Goal: Task Accomplishment & Management: Use online tool/utility

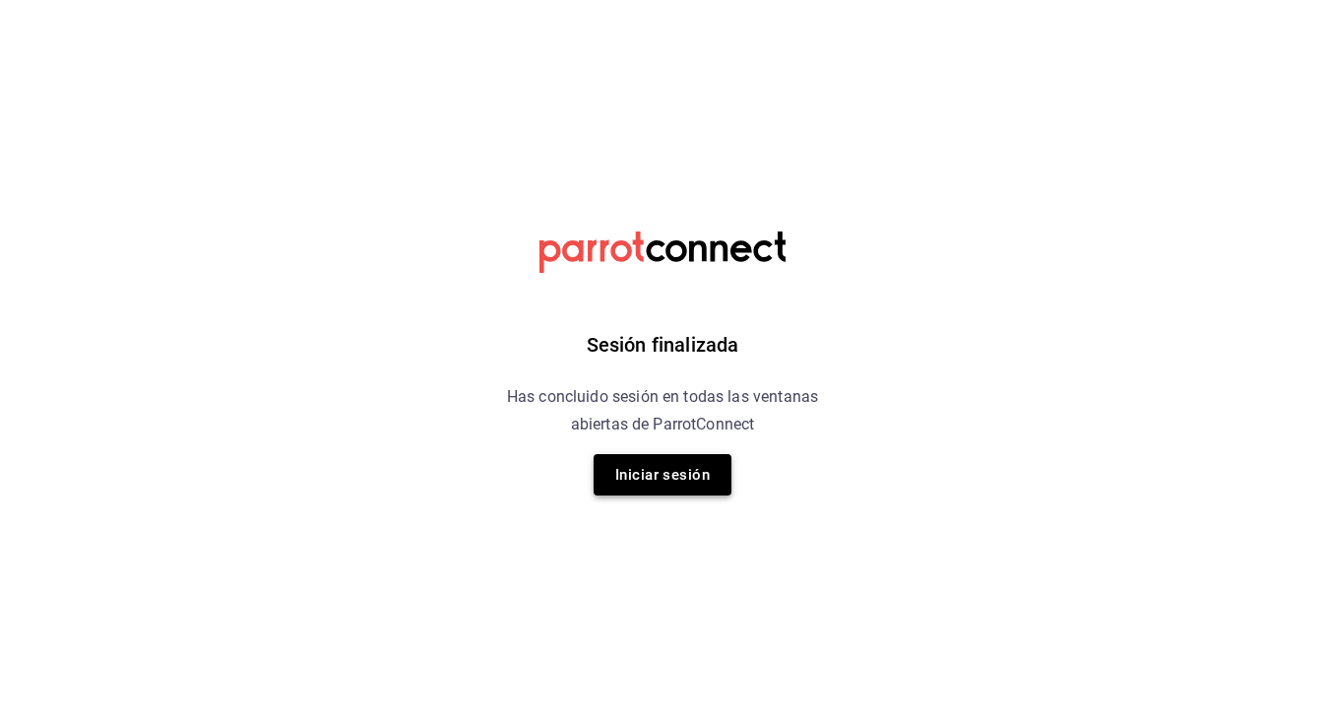
click at [660, 478] on button "Iniciar sesión" at bounding box center [663, 474] width 138 height 41
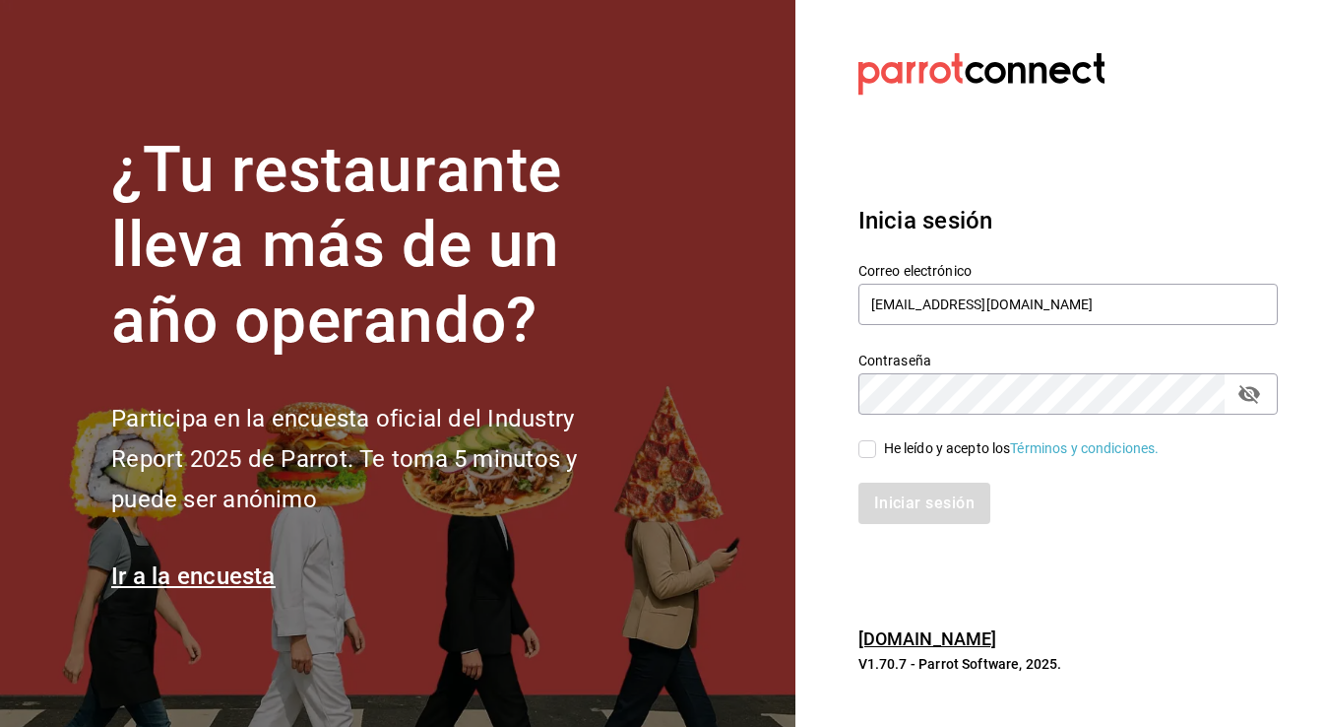
click at [864, 455] on input "He leído y acepto los Términos y condiciones." at bounding box center [867, 449] width 18 height 18
checkbox input "true"
click at [893, 498] on button "Iniciar sesión" at bounding box center [925, 502] width 134 height 41
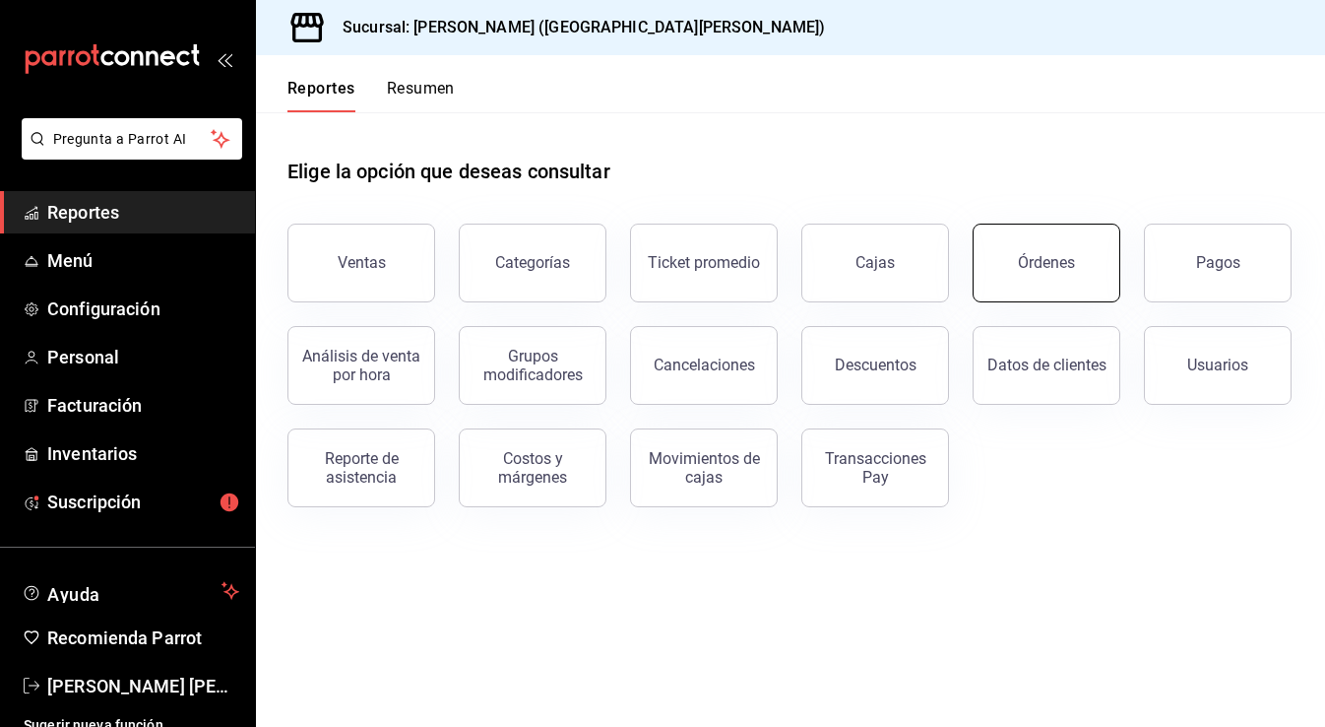
click at [1000, 263] on button "Órdenes" at bounding box center [1047, 262] width 148 height 79
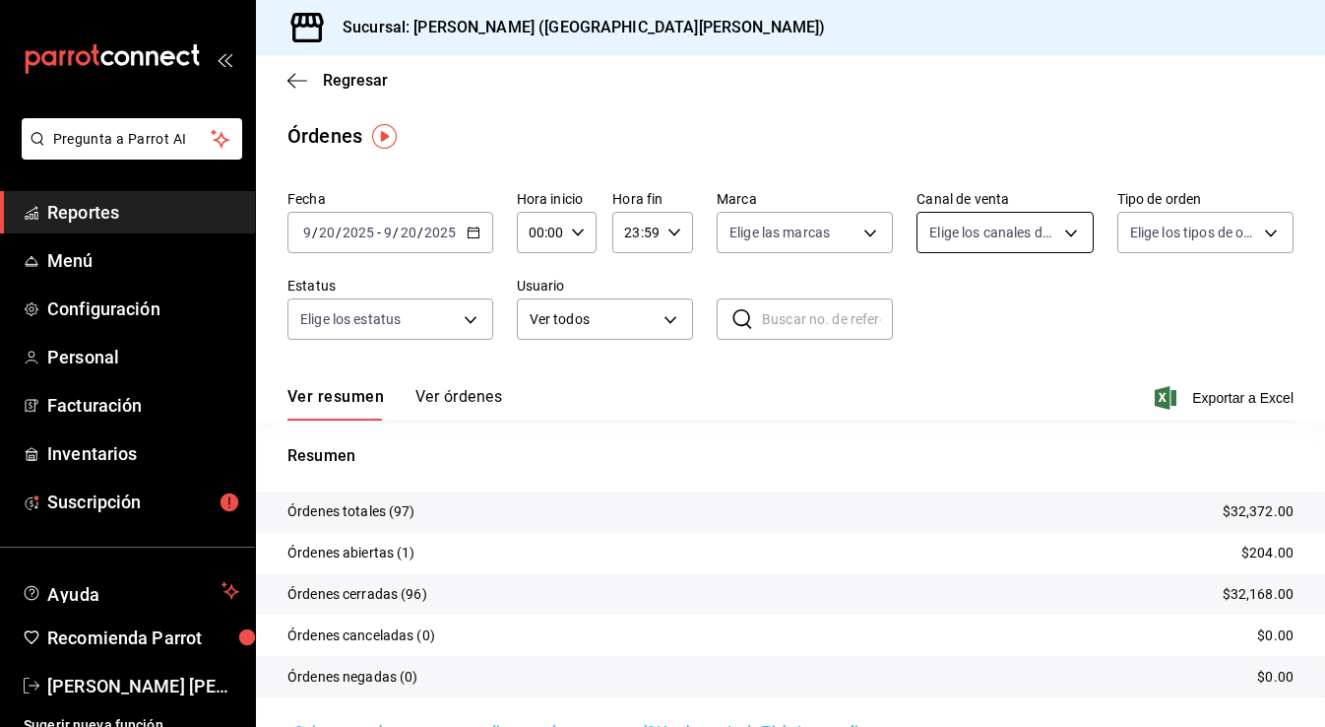
click at [1004, 227] on body "Pregunta a Parrot AI Reportes Menú Configuración Personal Facturación Inventari…" at bounding box center [662, 363] width 1325 height 727
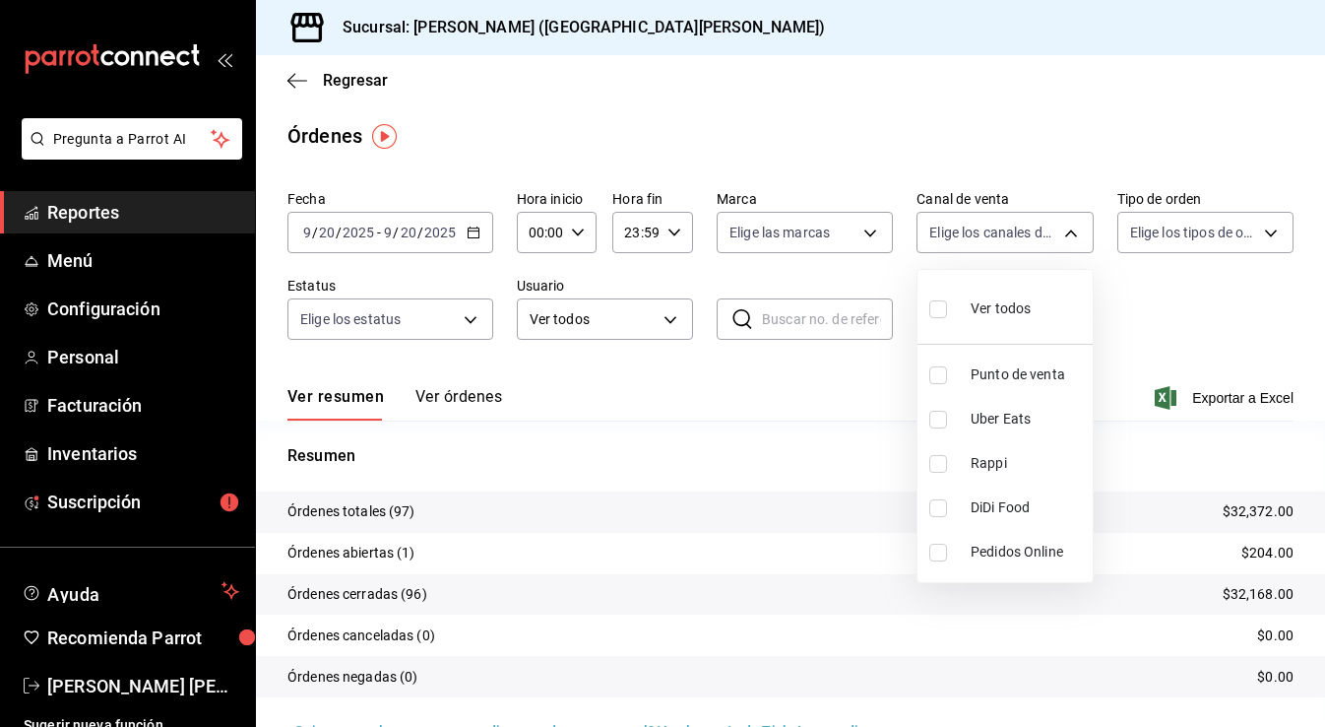
click at [943, 366] on input "checkbox" at bounding box center [938, 375] width 18 height 18
checkbox input "true"
click at [746, 377] on div at bounding box center [662, 363] width 1325 height 727
click at [445, 400] on button "Ver órdenes" at bounding box center [458, 403] width 87 height 33
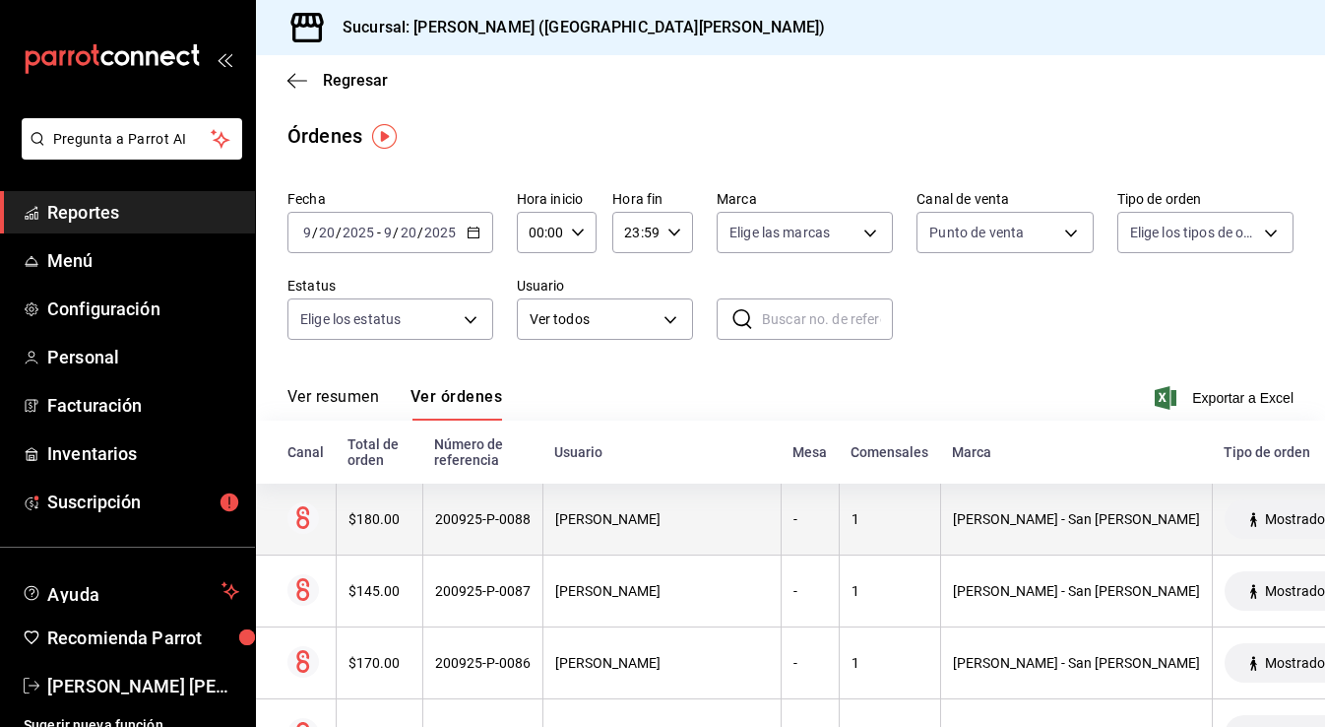
click at [474, 516] on div "200925-P-0088" at bounding box center [482, 519] width 95 height 16
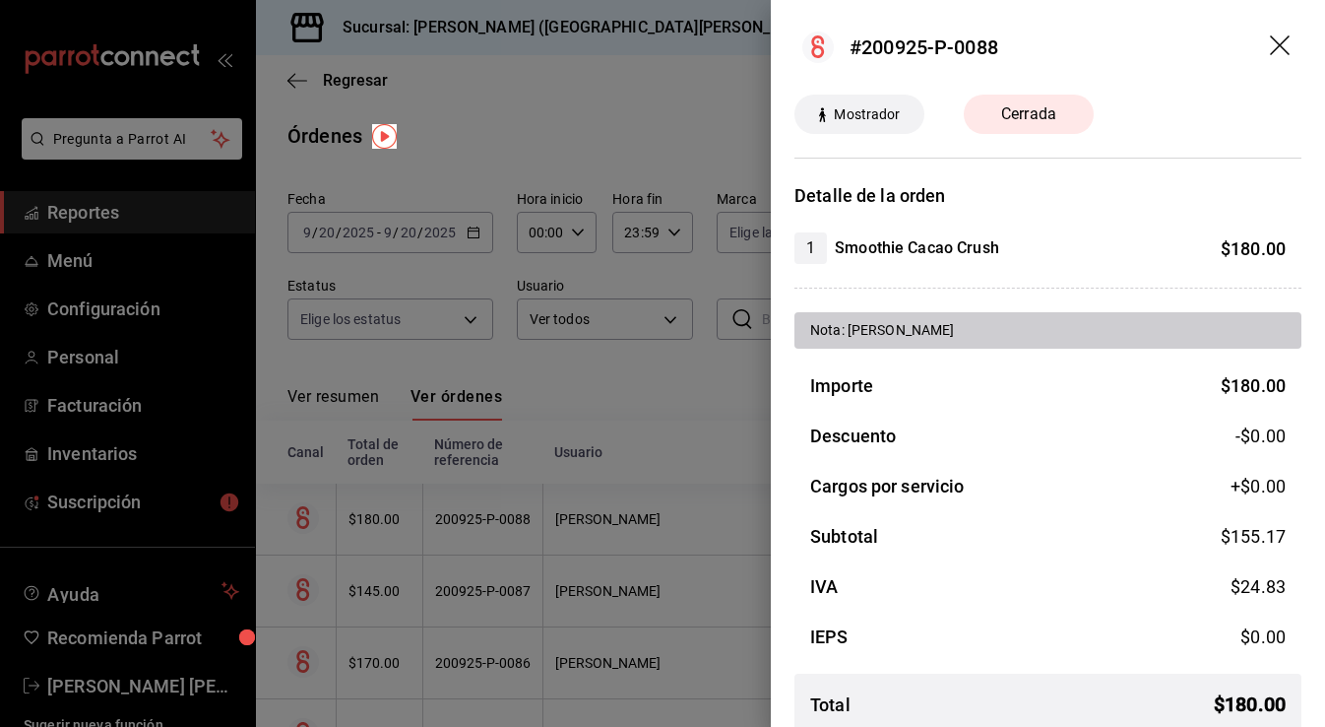
click at [1284, 49] on icon "drag" at bounding box center [1280, 45] width 20 height 20
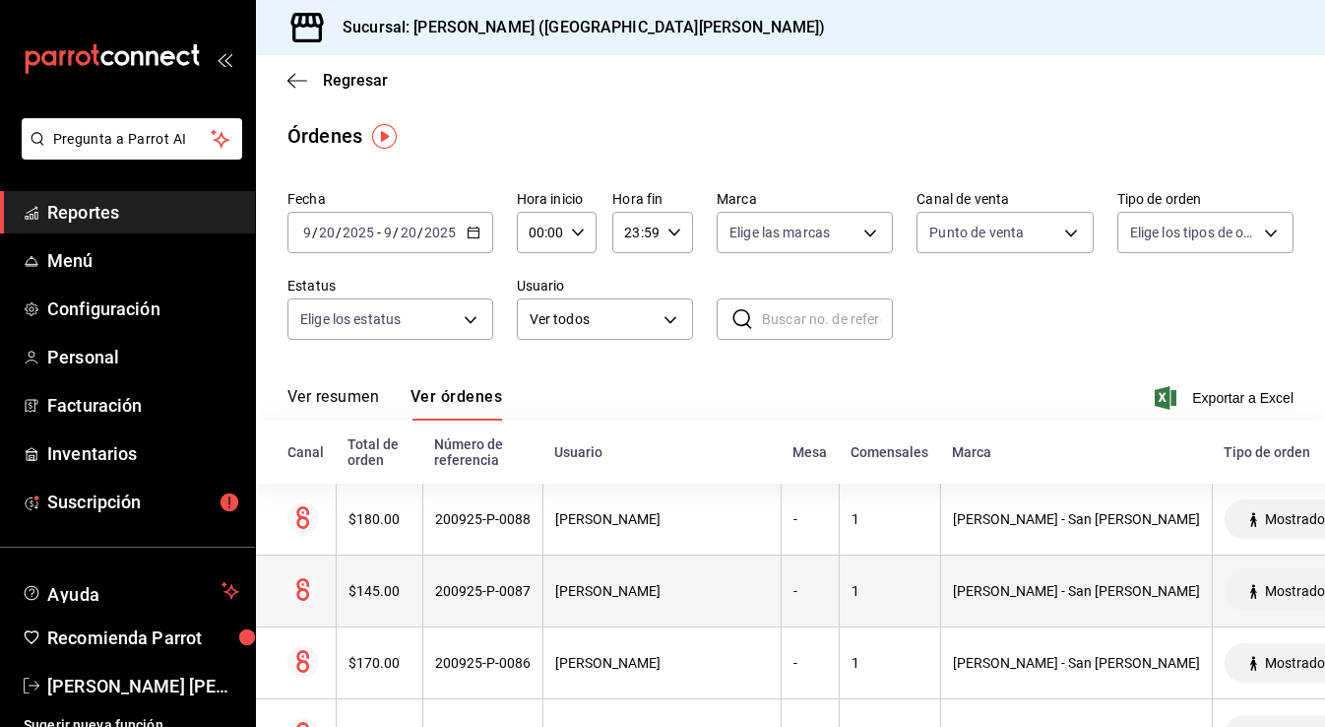
click at [488, 588] on div "200925-P-0087" at bounding box center [482, 591] width 95 height 16
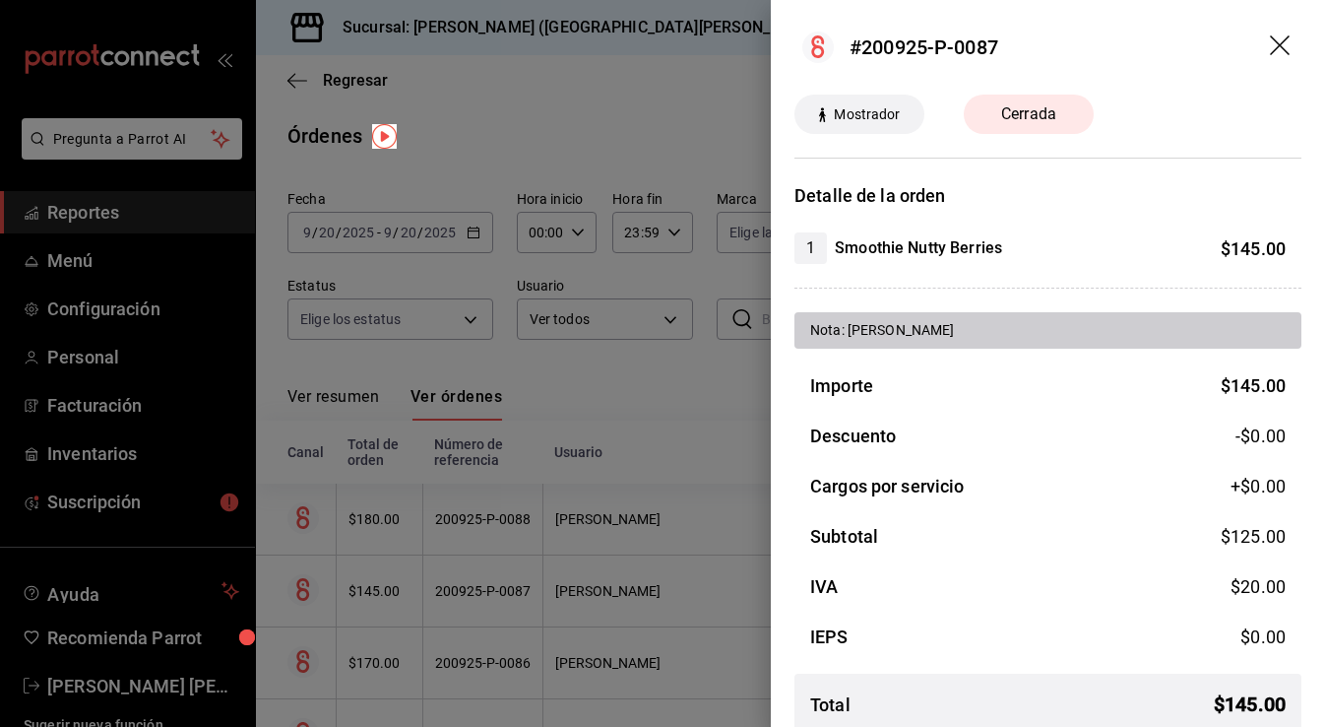
click at [1275, 41] on icon "drag" at bounding box center [1280, 45] width 20 height 20
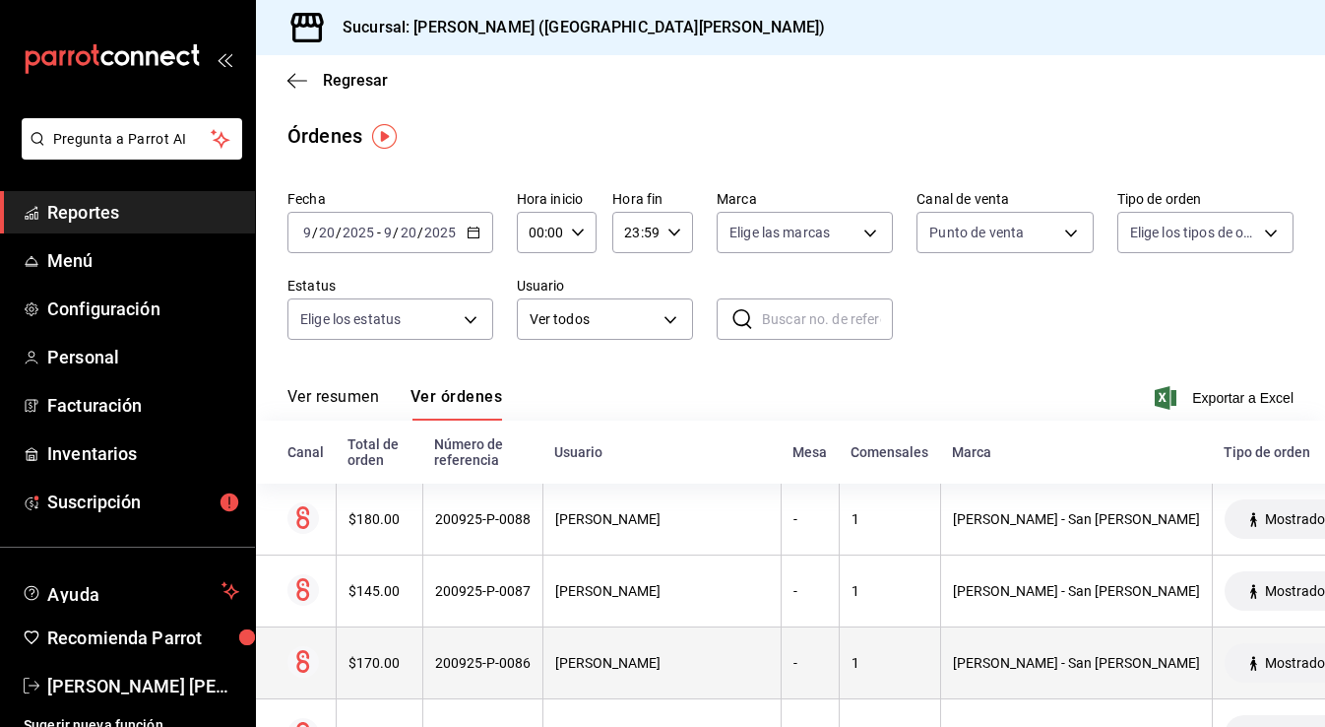
click at [528, 672] on th "200925-P-0086" at bounding box center [482, 663] width 120 height 72
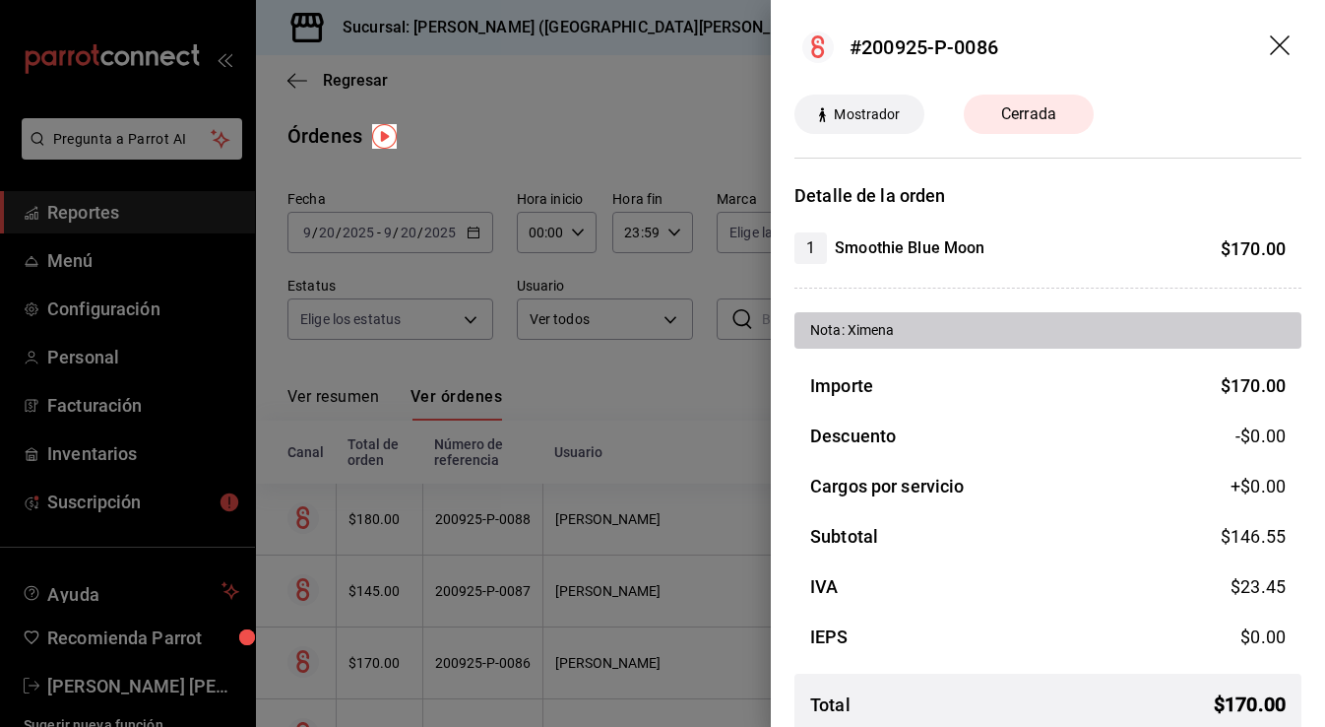
click at [1276, 43] on icon "drag" at bounding box center [1282, 47] width 24 height 24
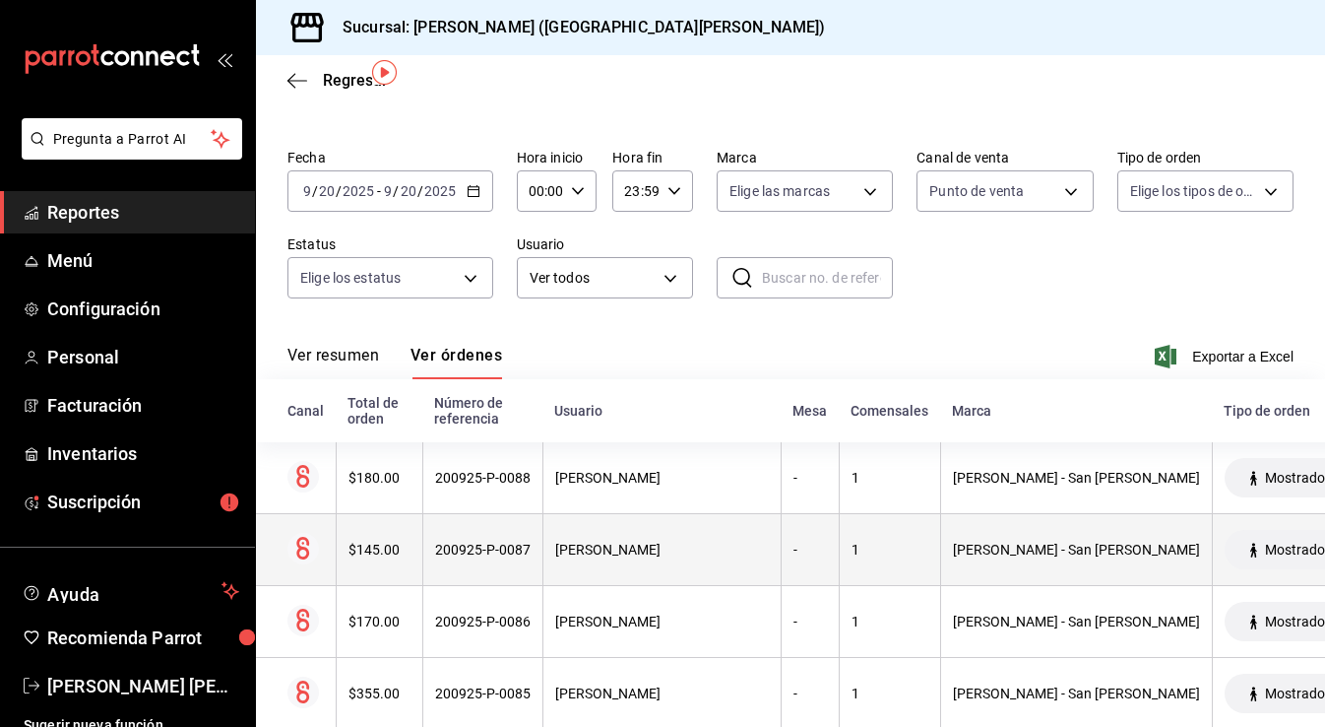
scroll to position [73, 0]
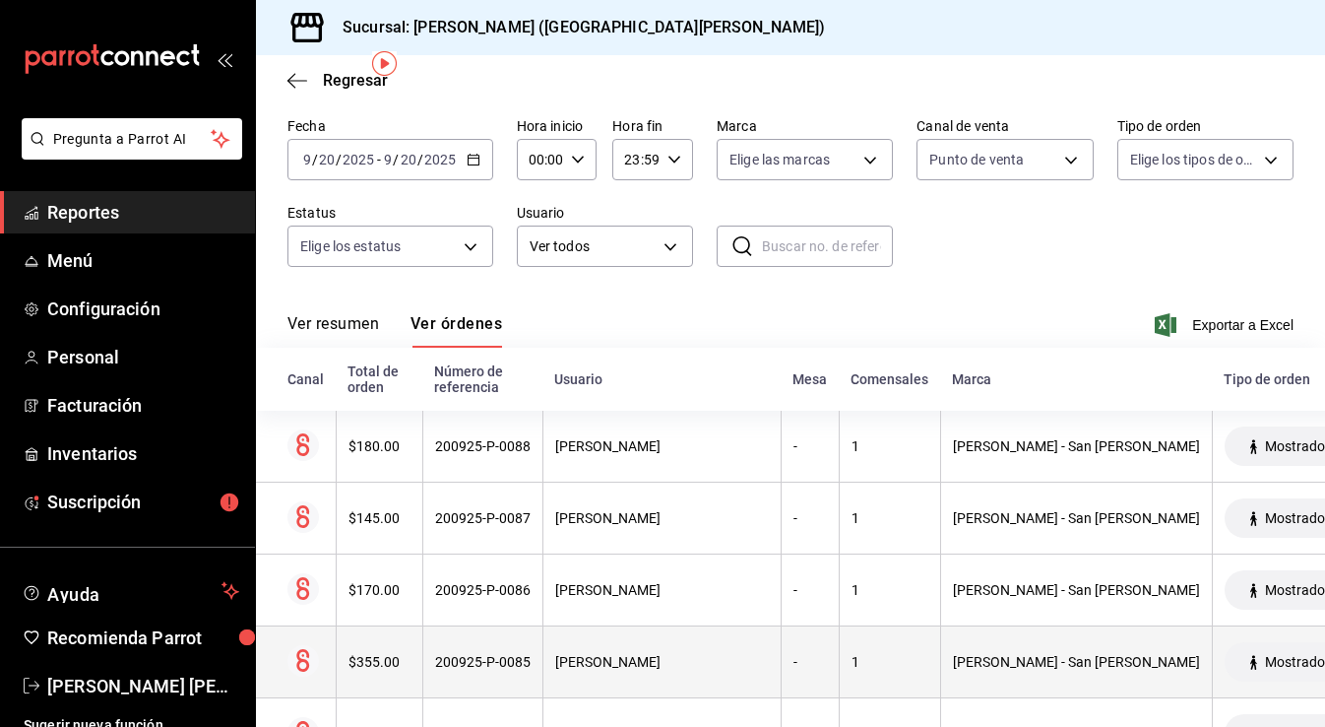
click at [629, 680] on th "Angelina Morales" at bounding box center [661, 662] width 238 height 72
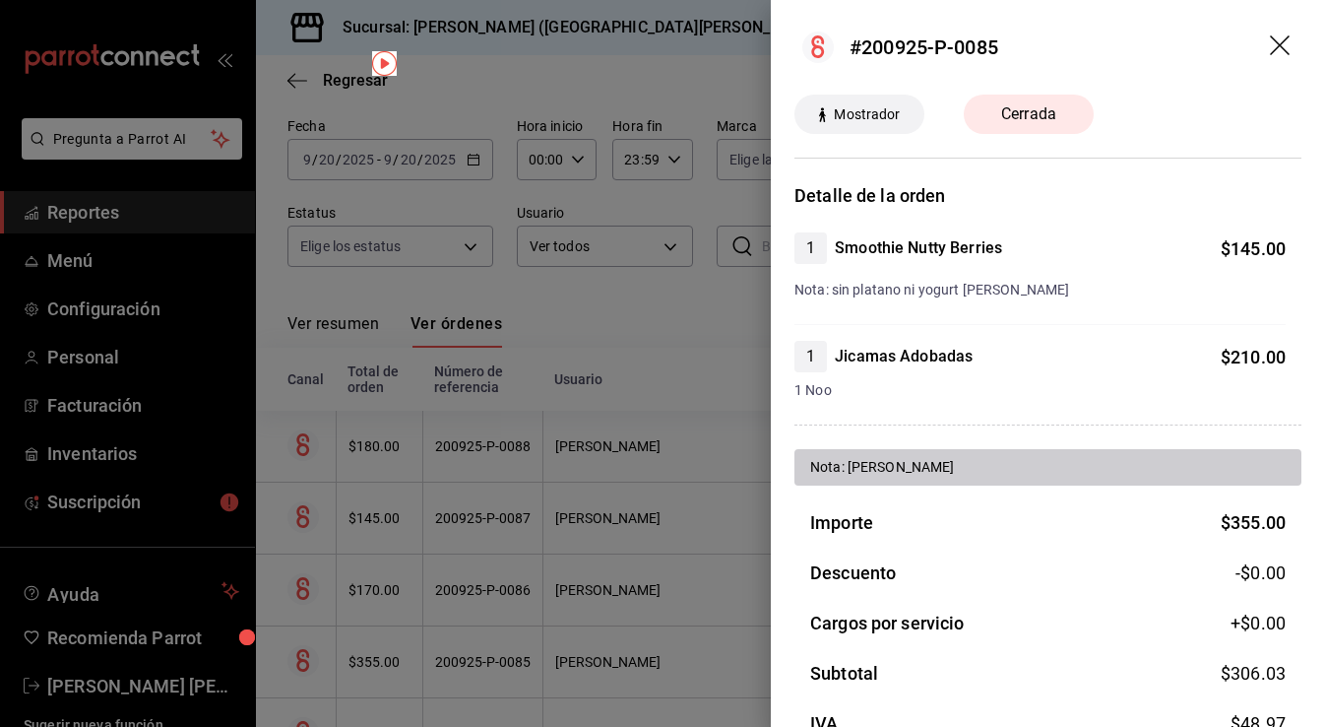
click at [1271, 45] on icon "drag" at bounding box center [1282, 47] width 24 height 24
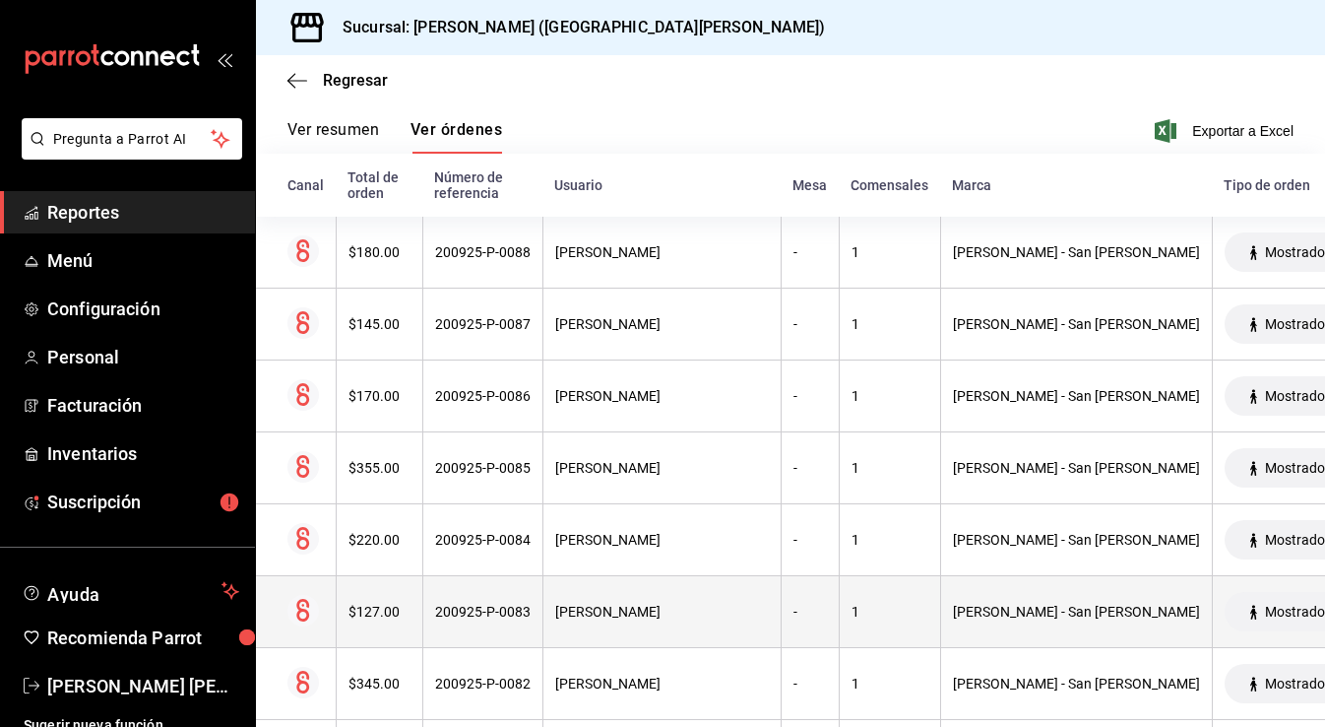
scroll to position [279, 0]
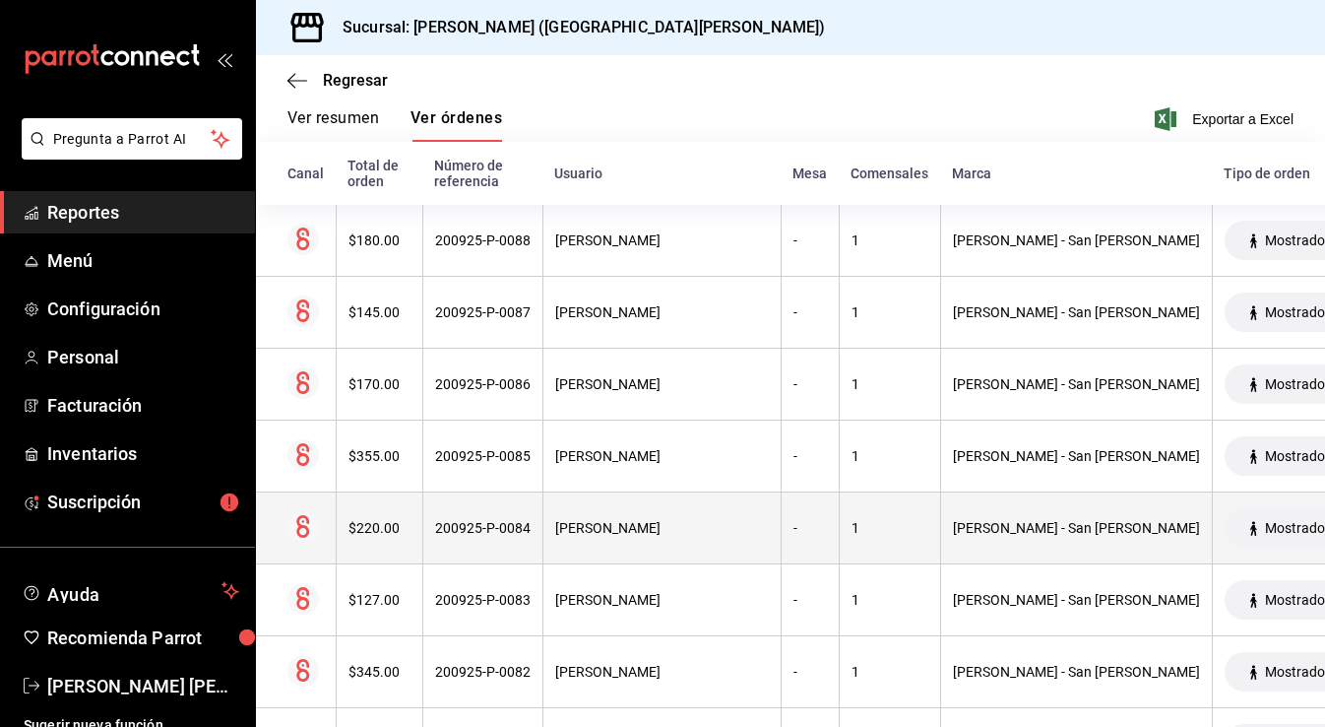
click at [629, 531] on div "Angelina Morales" at bounding box center [662, 528] width 214 height 16
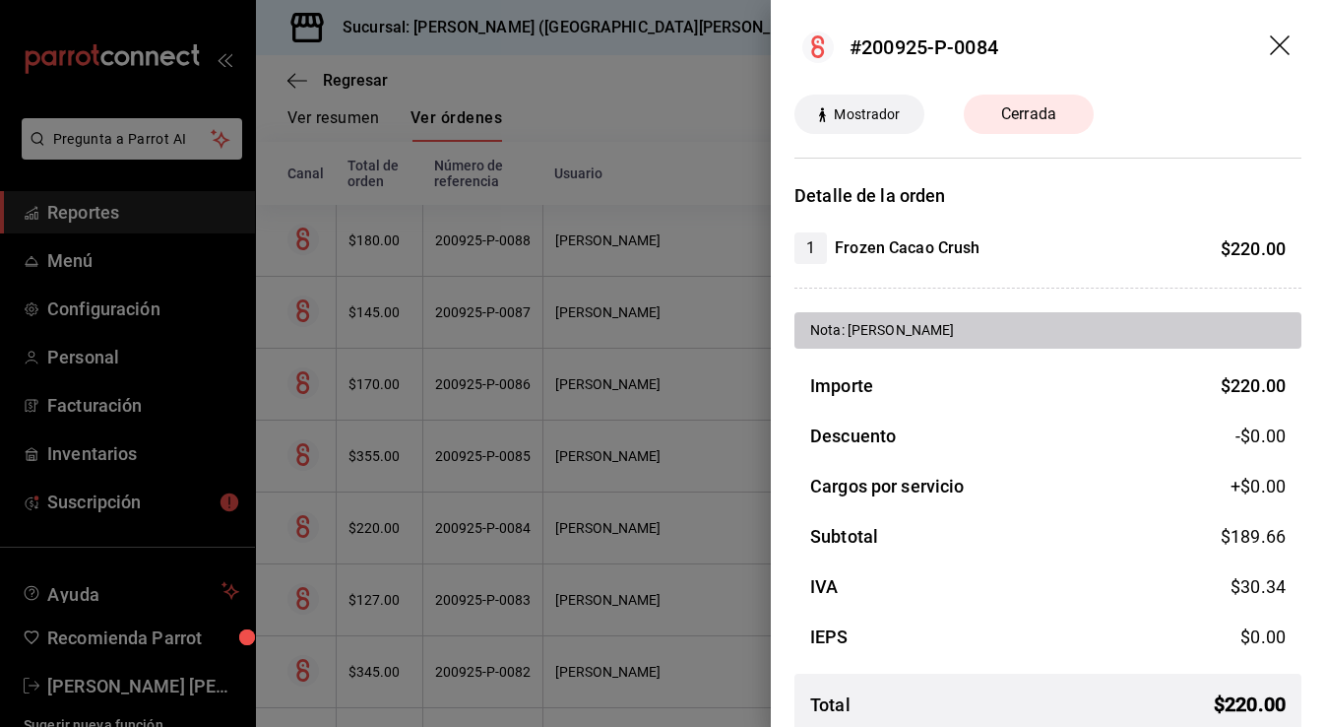
click at [1281, 51] on icon "drag" at bounding box center [1282, 47] width 24 height 24
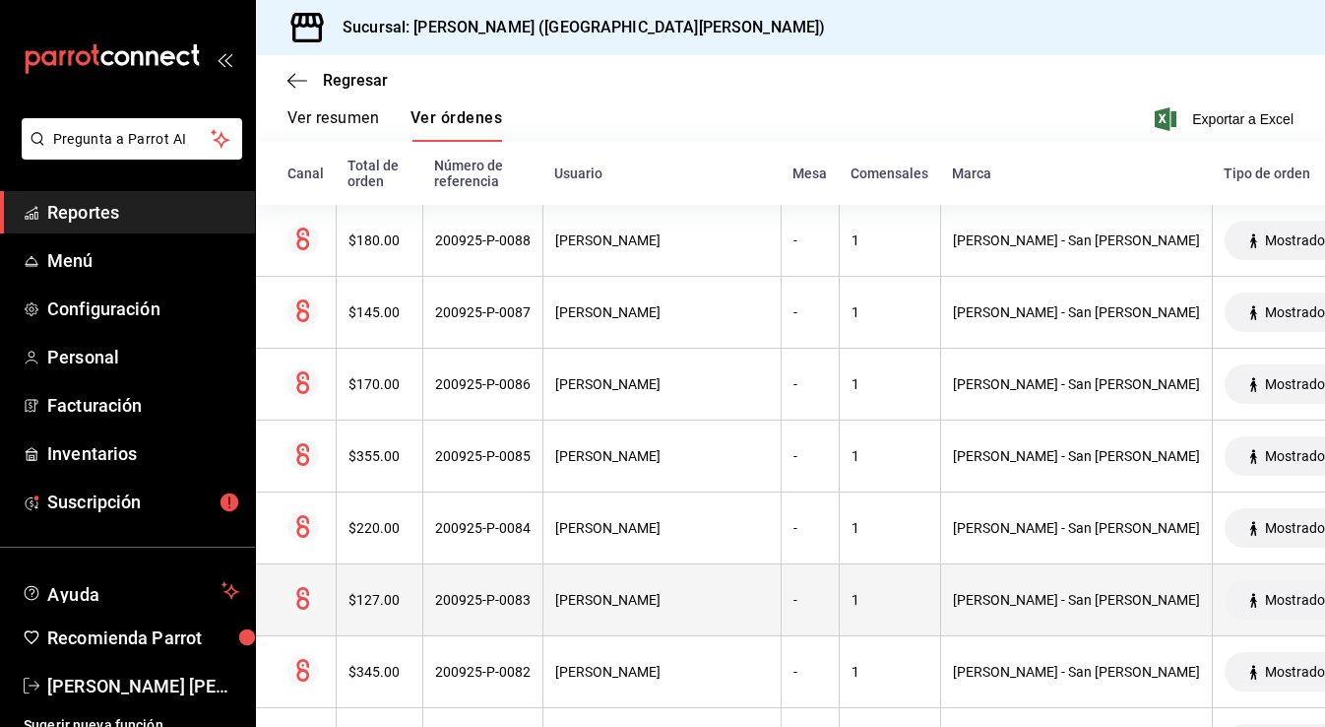
click at [839, 586] on th "1" at bounding box center [889, 600] width 101 height 72
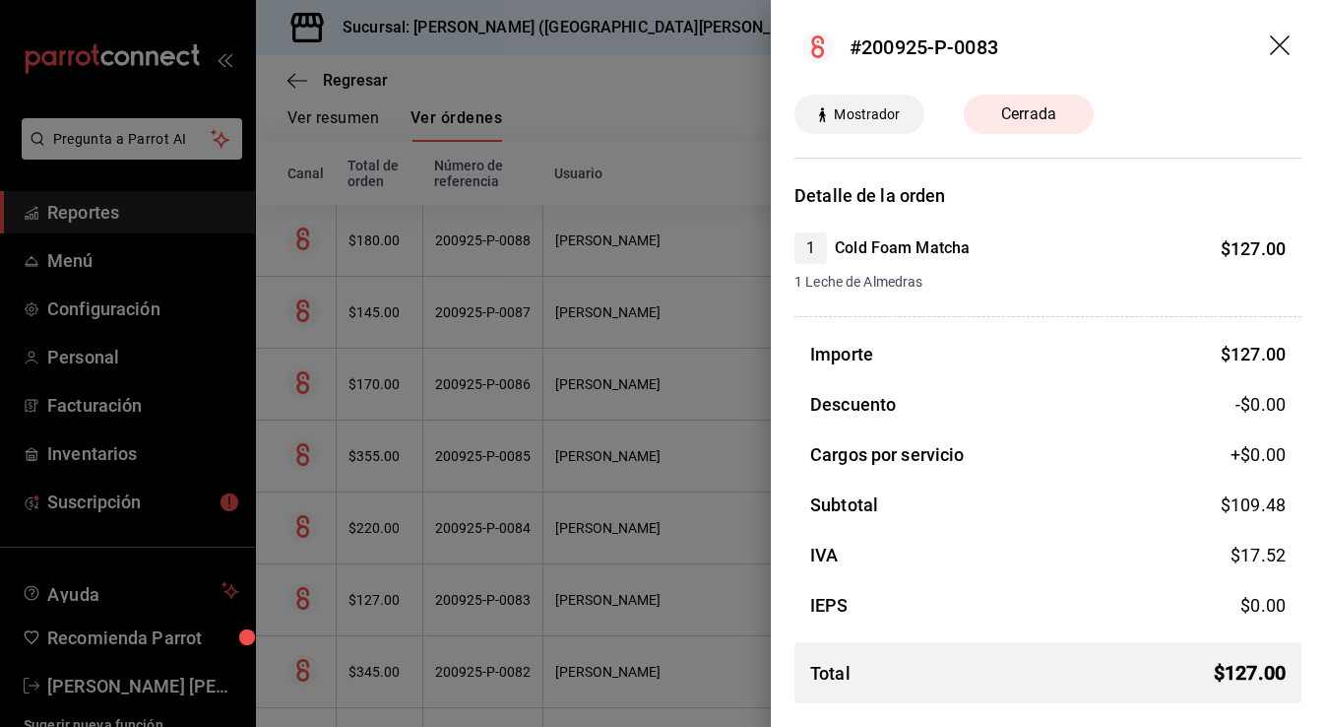
click at [1286, 43] on icon "drag" at bounding box center [1282, 47] width 24 height 24
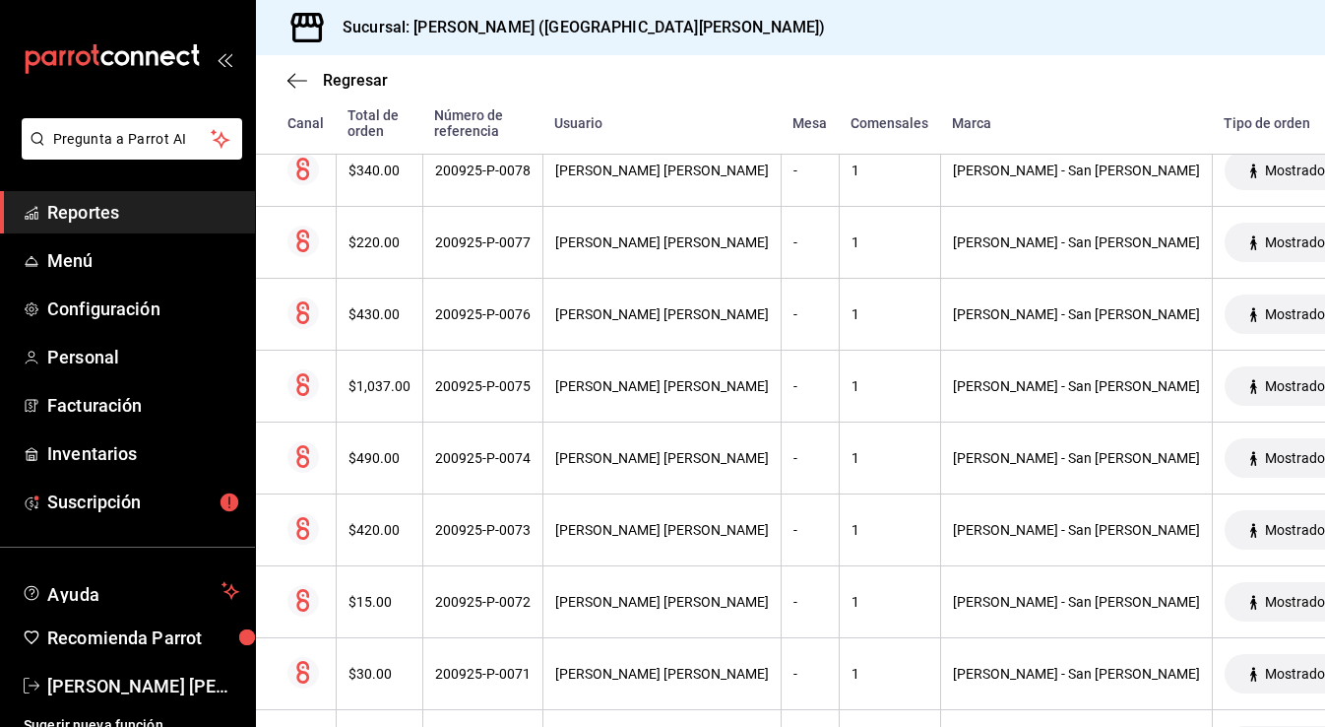
scroll to position [0, 0]
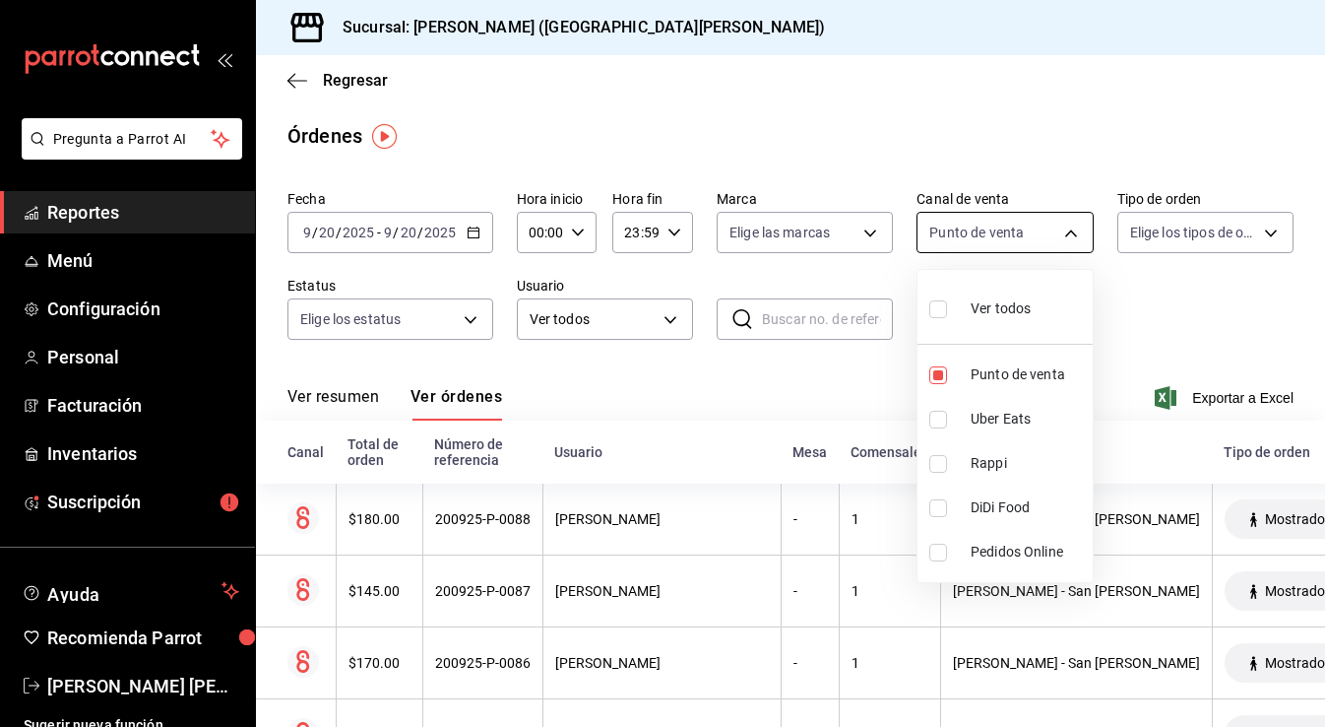
click at [979, 245] on body "Pregunta a Parrot AI Reportes Menú Configuración Personal Facturación Inventari…" at bounding box center [662, 363] width 1325 height 727
click at [923, 316] on li "Ver todos" at bounding box center [1005, 307] width 175 height 58
type input "PARROT,UBER_EATS,RAPPI,DIDI_FOOD,ONLINE"
checkbox input "true"
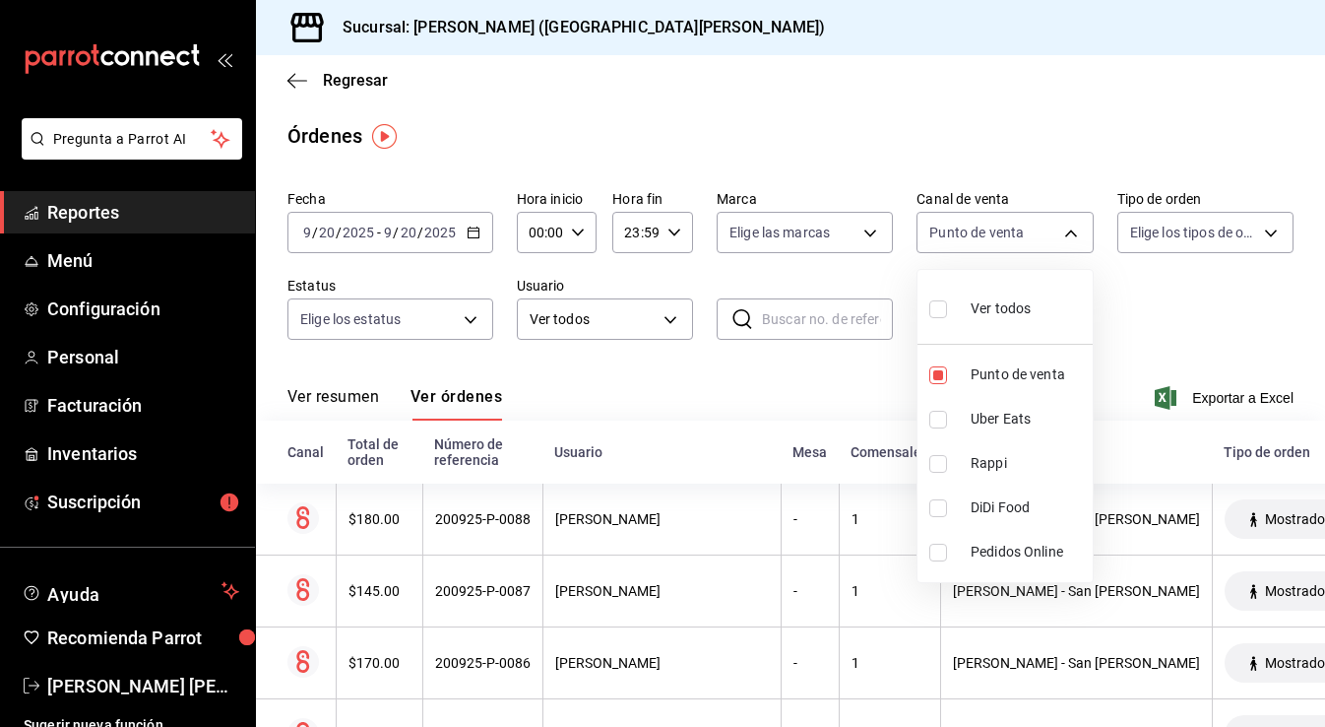
checkbox input "true"
click at [324, 401] on div at bounding box center [662, 363] width 1325 height 727
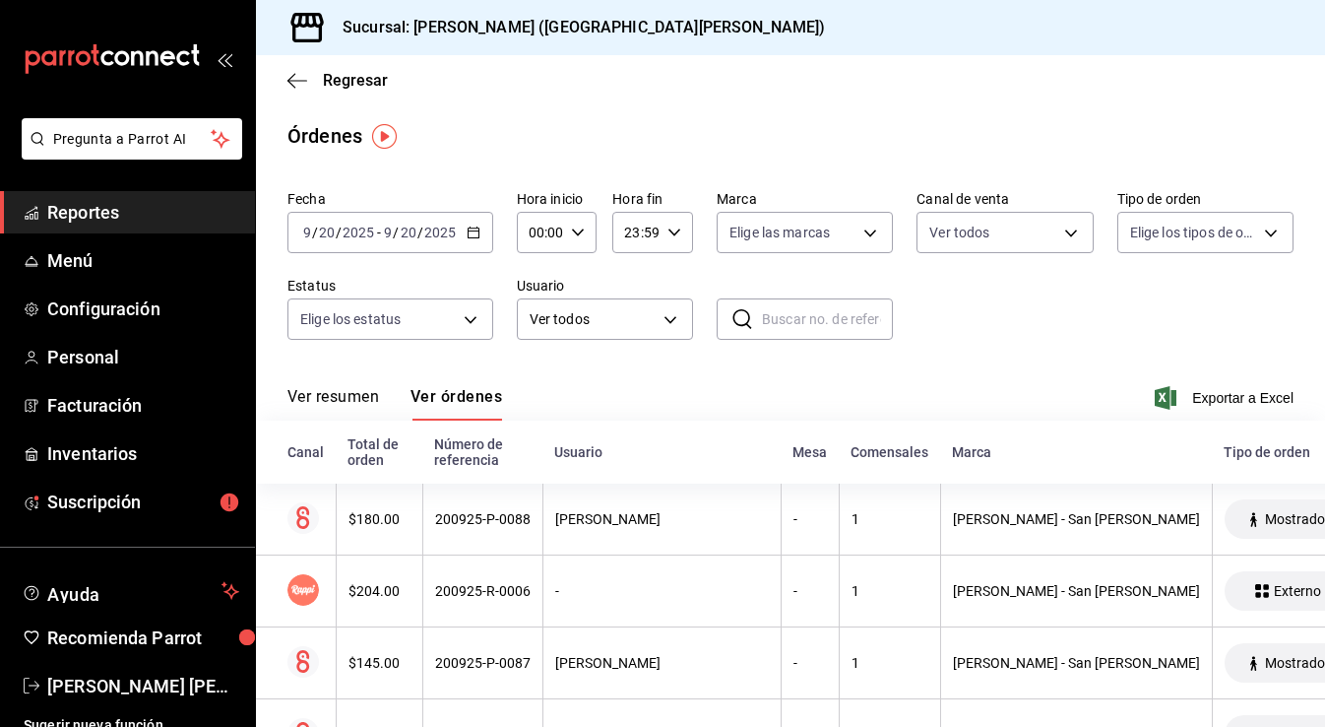
click at [331, 407] on button "Ver resumen" at bounding box center [333, 403] width 92 height 33
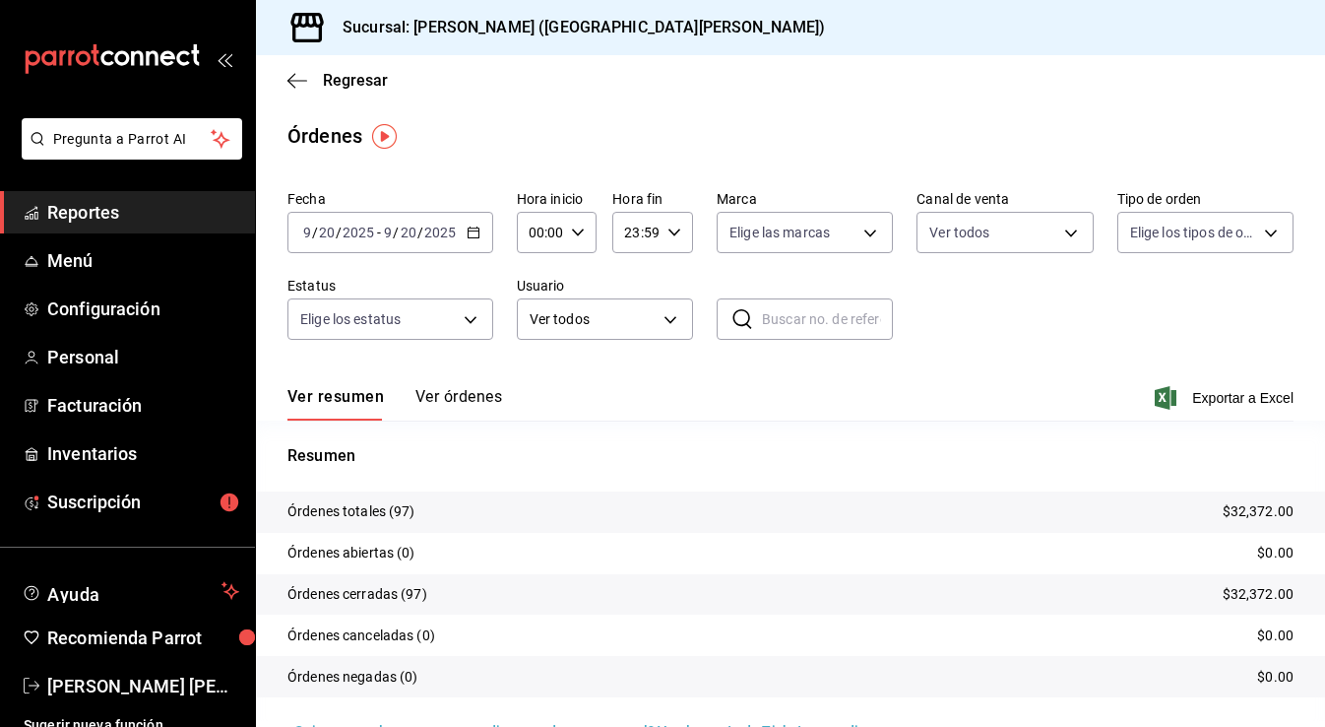
click at [445, 392] on button "Ver órdenes" at bounding box center [458, 403] width 87 height 33
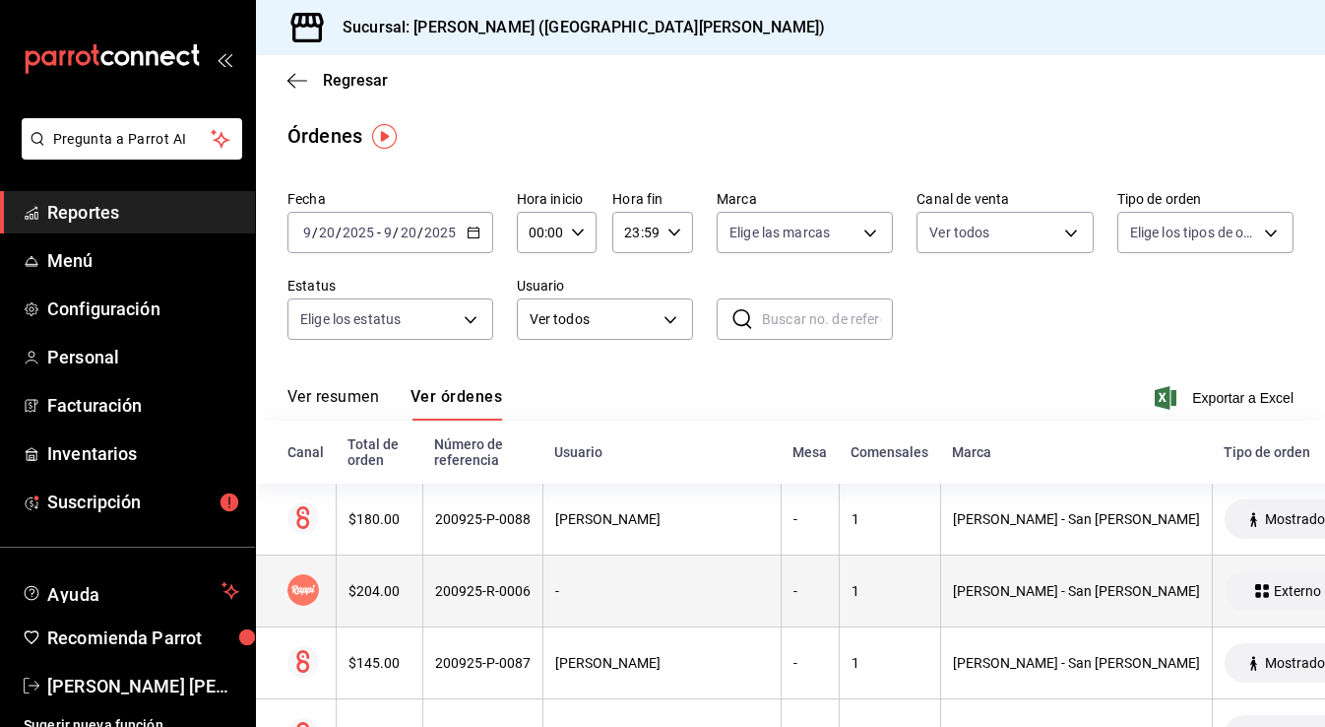
click at [406, 589] on div "$204.00" at bounding box center [380, 591] width 62 height 16
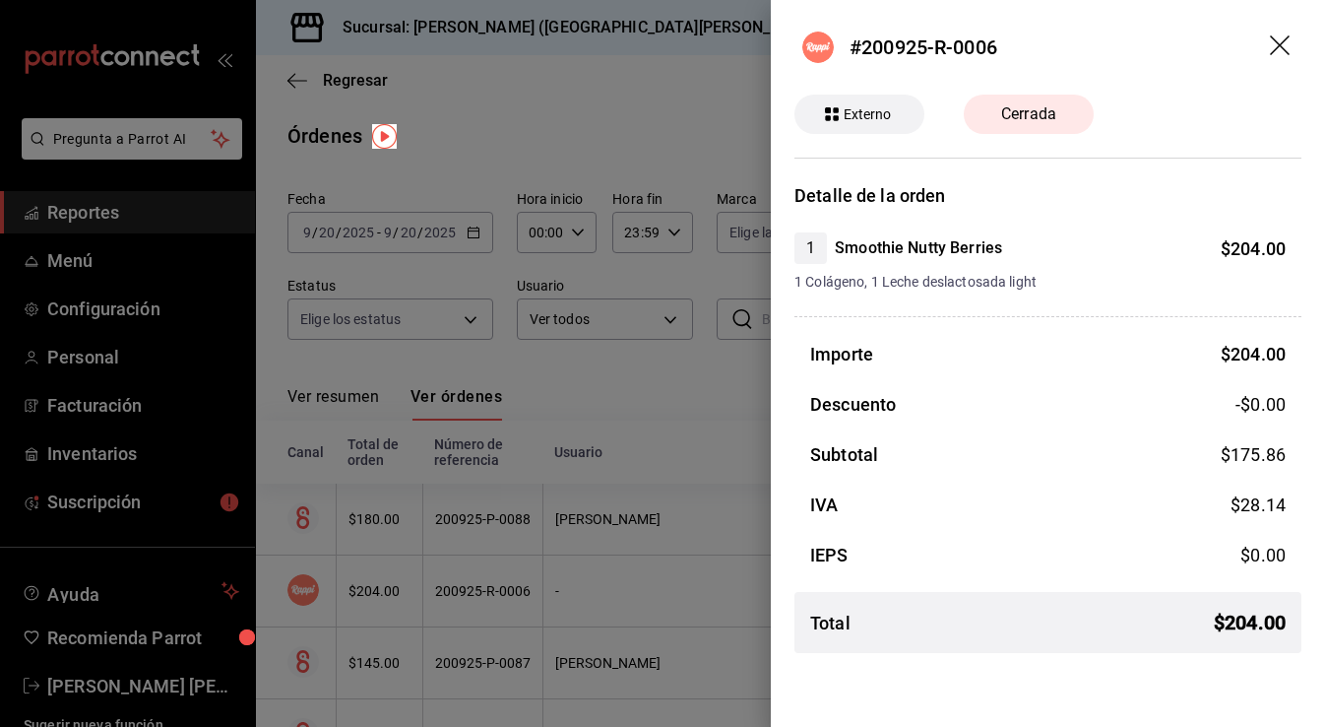
click at [1276, 41] on icon "drag" at bounding box center [1280, 45] width 20 height 20
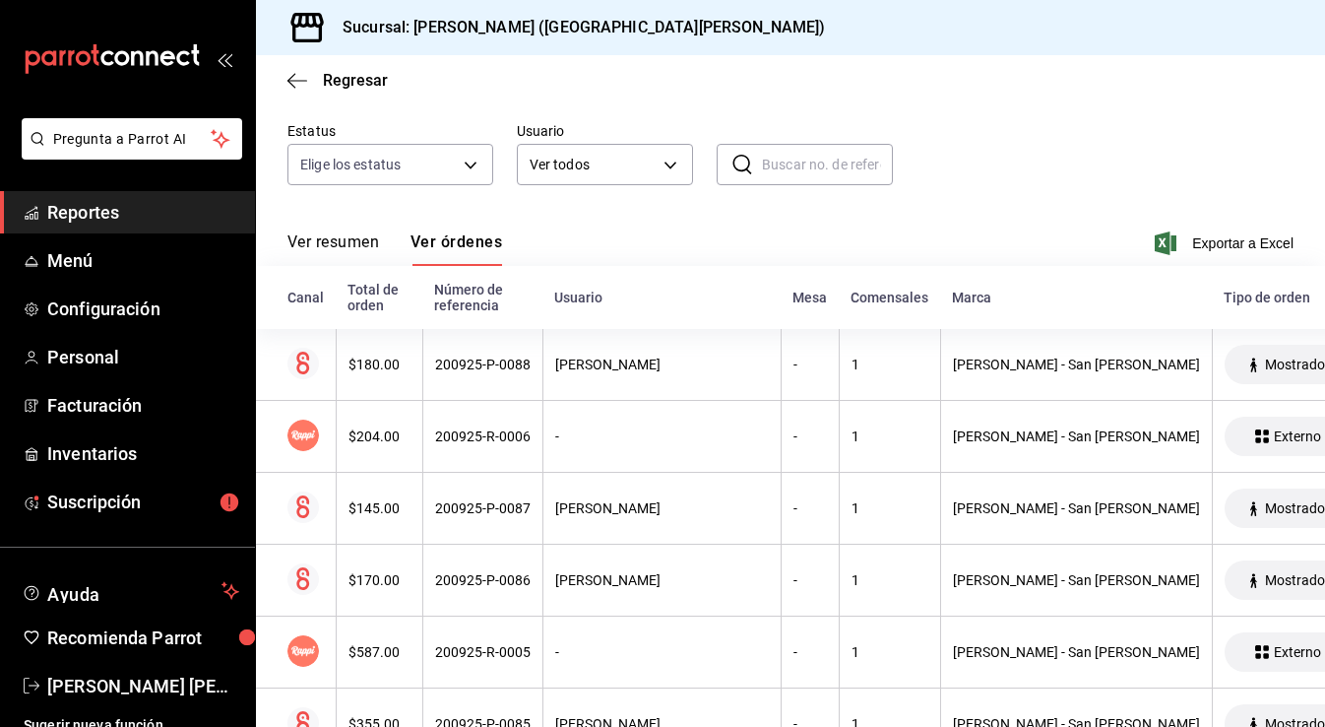
scroll to position [226, 0]
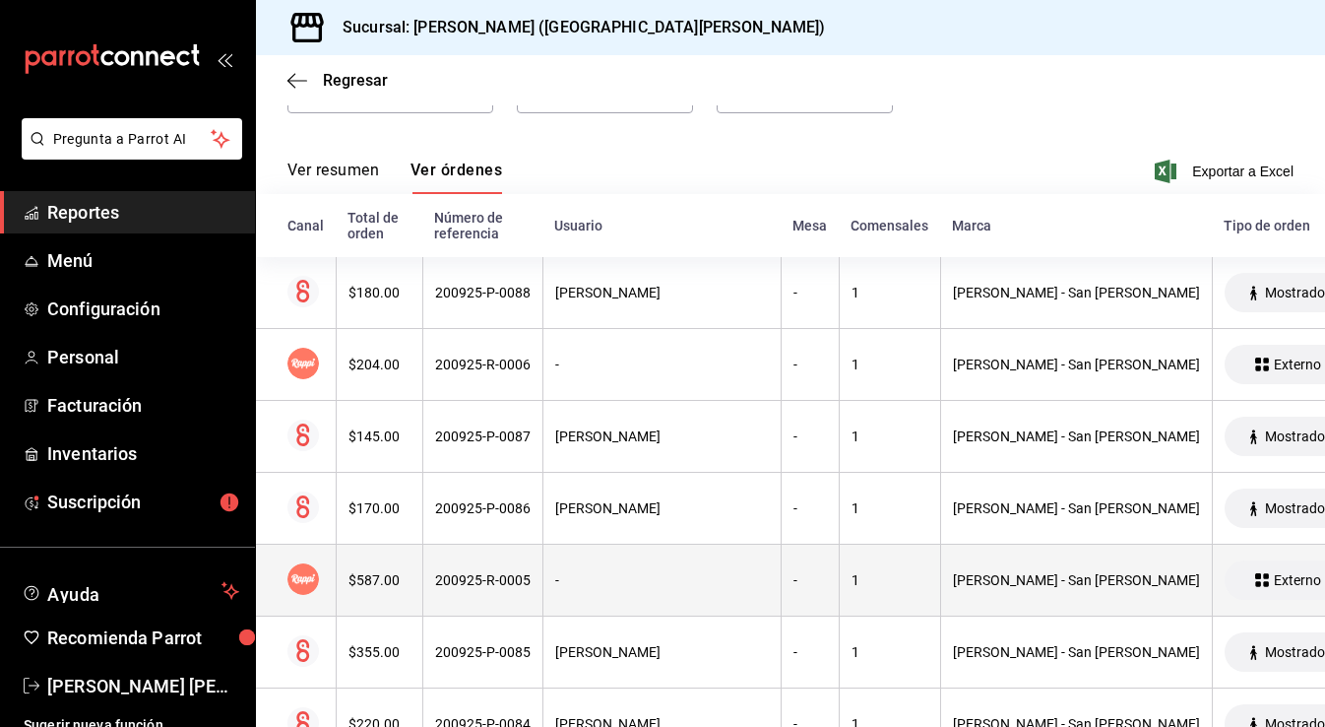
click at [498, 567] on th "200925-R-0005" at bounding box center [482, 580] width 120 height 72
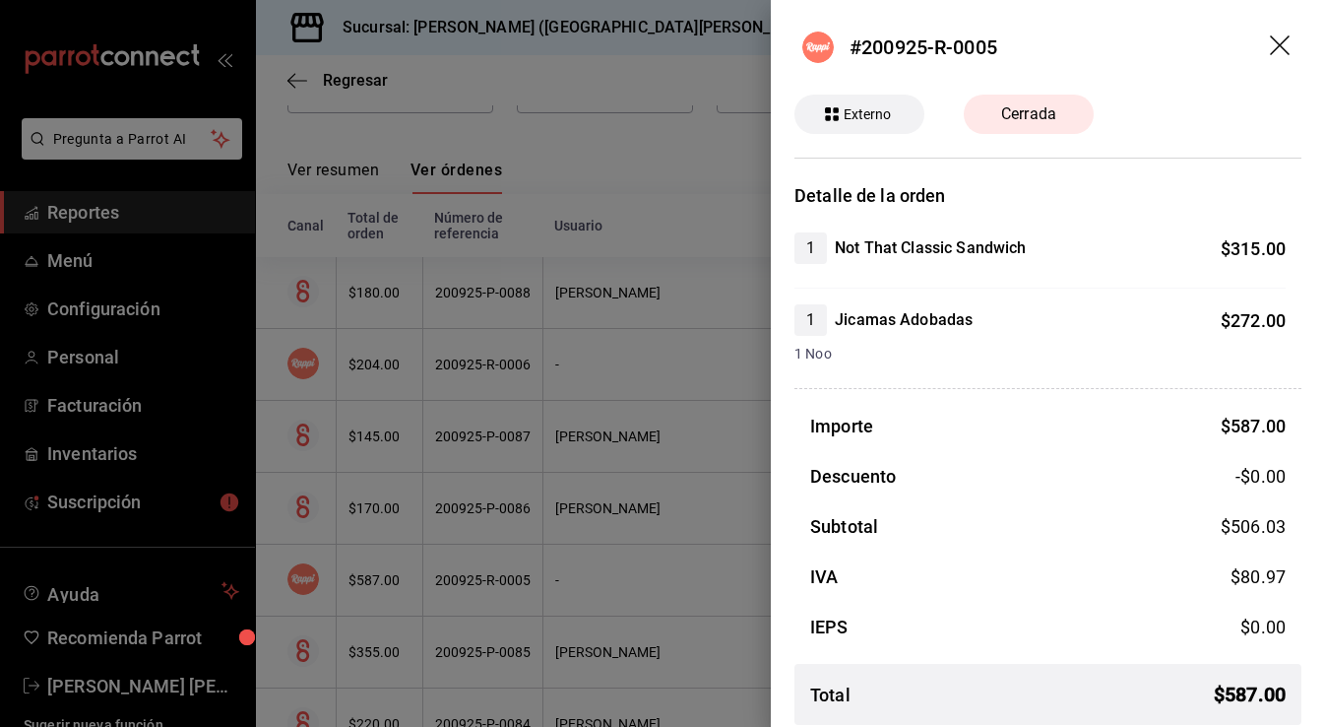
click at [1264, 53] on header "#200925-R-0005" at bounding box center [1048, 47] width 554 height 95
click at [637, 141] on div at bounding box center [662, 363] width 1325 height 727
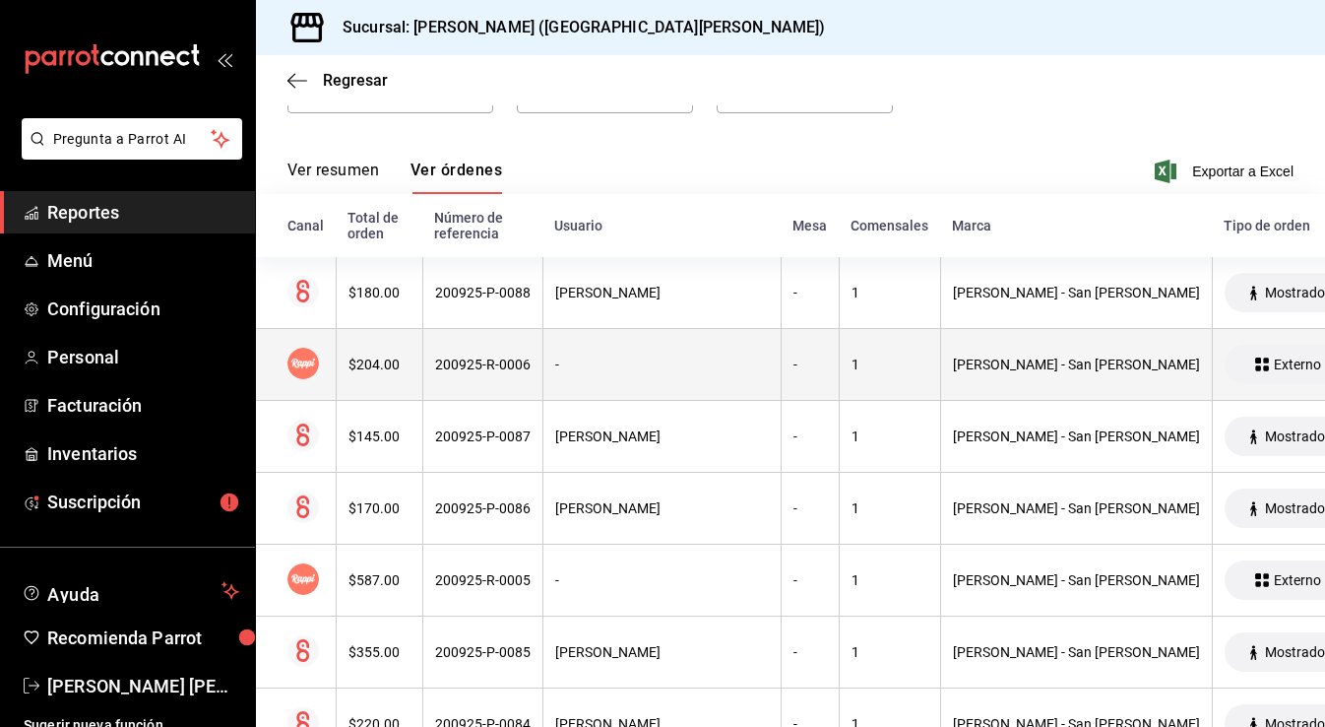
scroll to position [0, 0]
